Goal: Information Seeking & Learning: Learn about a topic

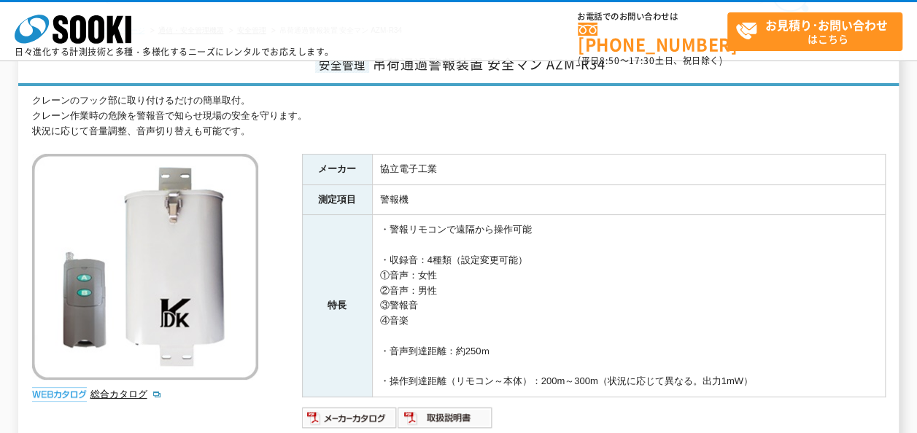
scroll to position [73, 0]
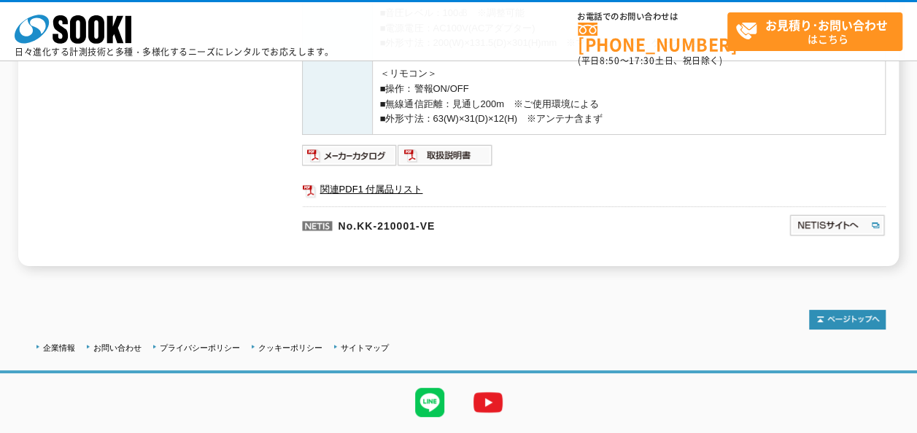
scroll to position [730, 0]
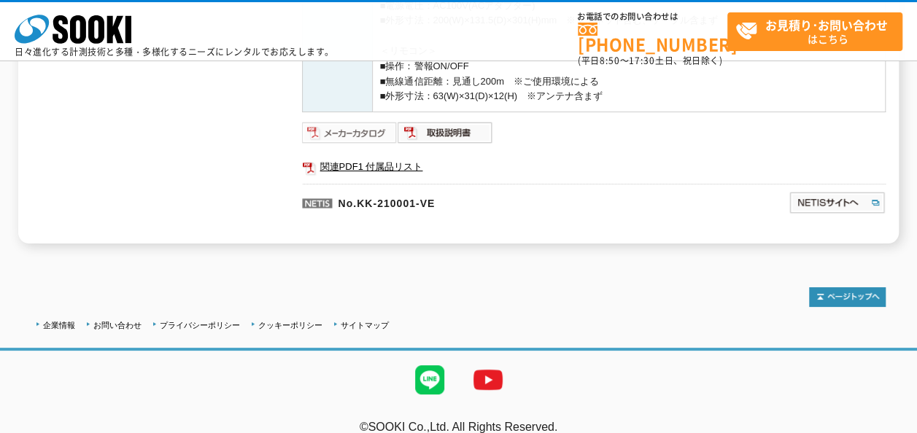
click at [330, 130] on img at bounding box center [350, 132] width 96 height 23
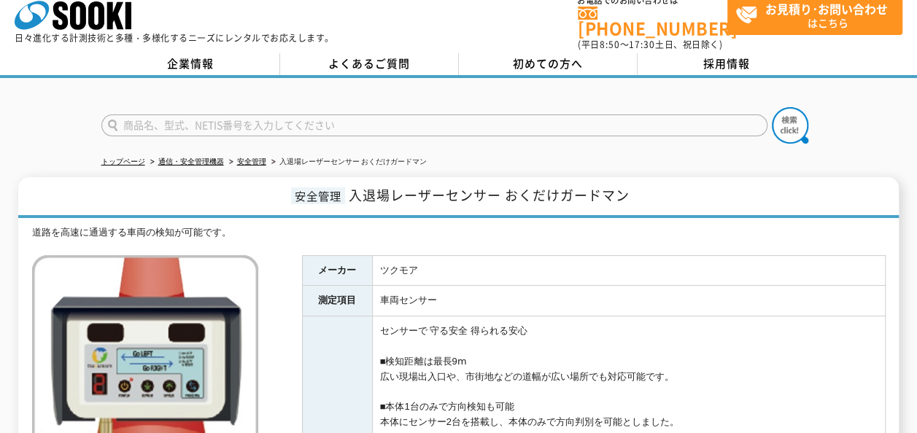
scroll to position [0, 0]
